Goal: Find specific fact: Find specific fact

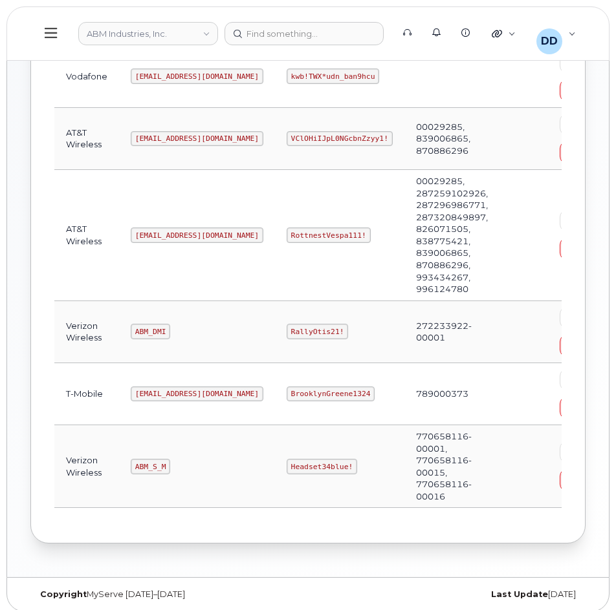
scroll to position [264, 0]
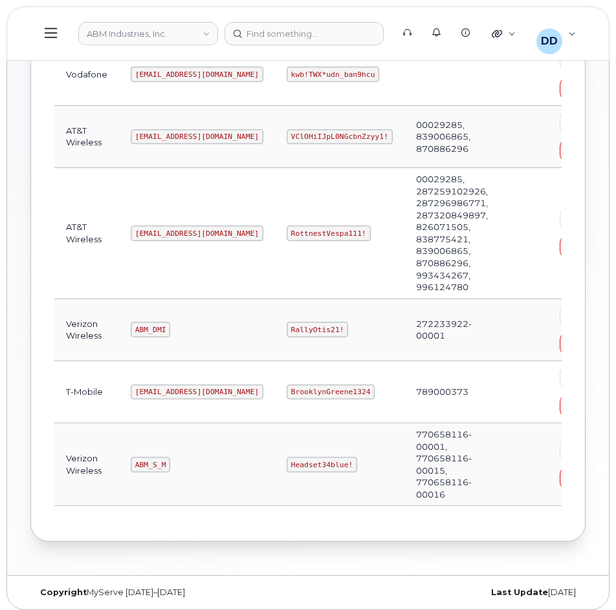
click at [168, 465] on td "ABM_S_M" at bounding box center [197, 464] width 156 height 83
drag, startPoint x: 168, startPoint y: 331, endPoint x: 119, endPoint y: 330, distance: 49.1
click at [119, 330] on td "ABM_DMI" at bounding box center [197, 330] width 156 height 62
copy code "ABM_DMI"
drag, startPoint x: 266, startPoint y: 328, endPoint x: 242, endPoint y: 332, distance: 24.2
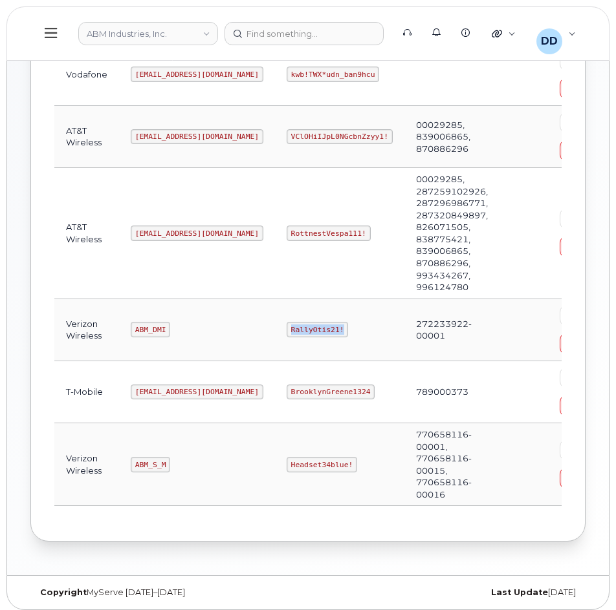
click at [286, 332] on code "RallyOtis21!" at bounding box center [316, 330] width 61 height 16
copy code "RallyOtis21!"
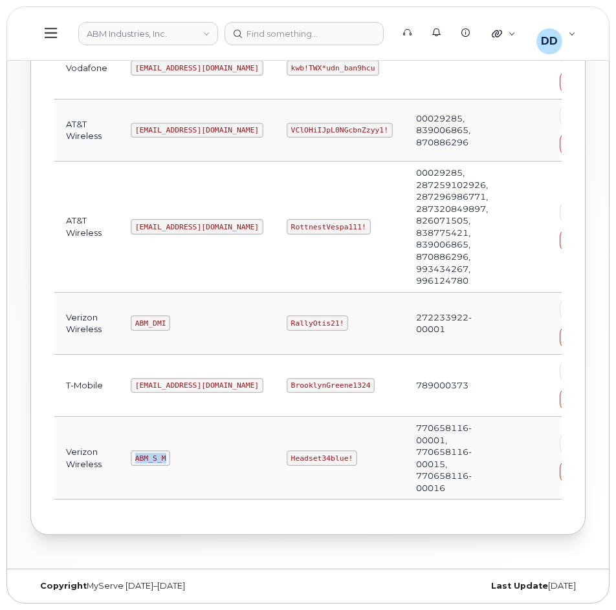
drag, startPoint x: 164, startPoint y: 454, endPoint x: 118, endPoint y: 455, distance: 45.9
click at [119, 455] on td "ABM_S_M" at bounding box center [197, 458] width 156 height 83
copy code "ABM_S_M"
drag, startPoint x: 301, startPoint y: 454, endPoint x: 224, endPoint y: 456, distance: 77.0
click at [226, 456] on tr "Verizon Wireless ABM_S_M Headset34blue! 770658116-00001, 770658116-00015, 77065…" at bounding box center [338, 458] width 568 height 83
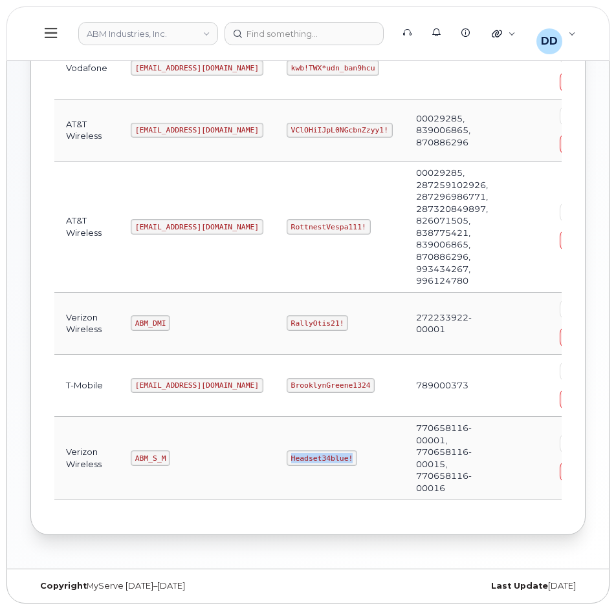
copy tr "Headset34blue!"
